Goal: Navigation & Orientation: Find specific page/section

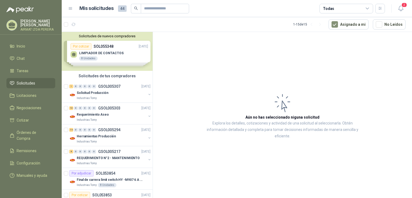
click at [43, 86] on li "Solicitudes" at bounding box center [31, 83] width 42 height 6
click at [120, 59] on div "Solicitudes de nuevos compradores Por cotizar SOL055348 10/09/25 LIMPIADOR DE C…" at bounding box center [107, 51] width 91 height 39
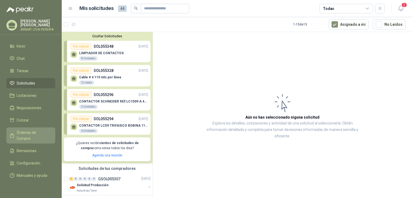
click at [32, 134] on span "Órdenes de Compra" at bounding box center [34, 136] width 34 height 12
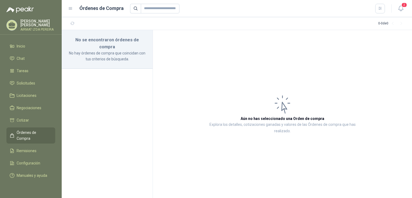
click at [32, 134] on span "Órdenes de Compra" at bounding box center [34, 136] width 34 height 12
click at [30, 111] on span "Negociaciones" at bounding box center [29, 108] width 25 height 6
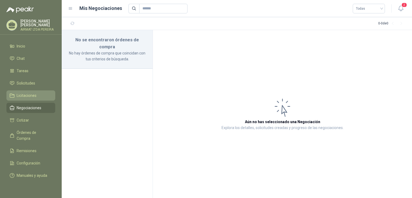
click at [29, 99] on span "Licitaciones" at bounding box center [27, 96] width 20 height 6
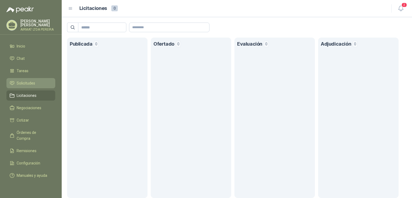
click at [30, 86] on span "Solicitudes" at bounding box center [26, 83] width 19 height 6
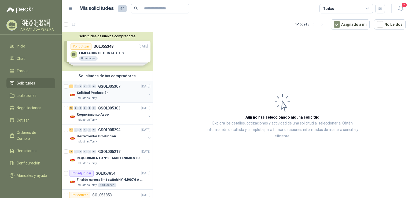
click at [128, 93] on div "Solicitud Producción" at bounding box center [112, 93] width 70 height 6
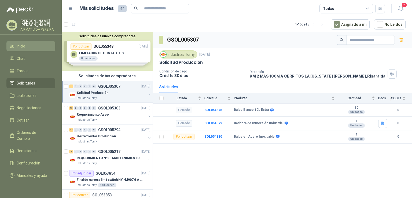
click at [29, 46] on link "Inicio" at bounding box center [30, 46] width 49 height 10
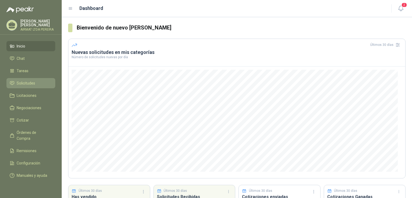
click at [28, 85] on span "Solicitudes" at bounding box center [26, 83] width 19 height 6
